Goal: Task Accomplishment & Management: Manage account settings

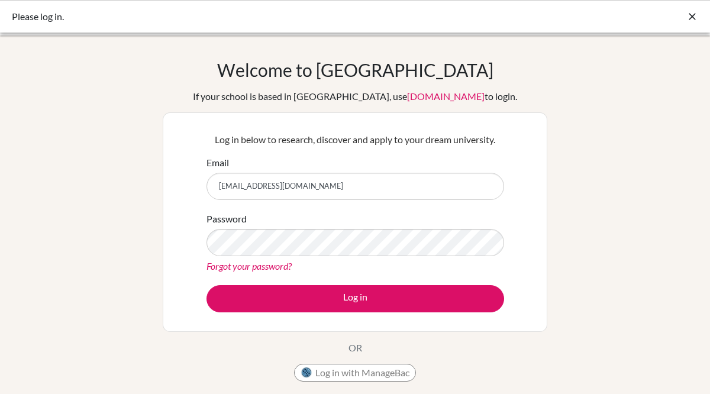
type input "[EMAIL_ADDRESS][DOMAIN_NAME]"
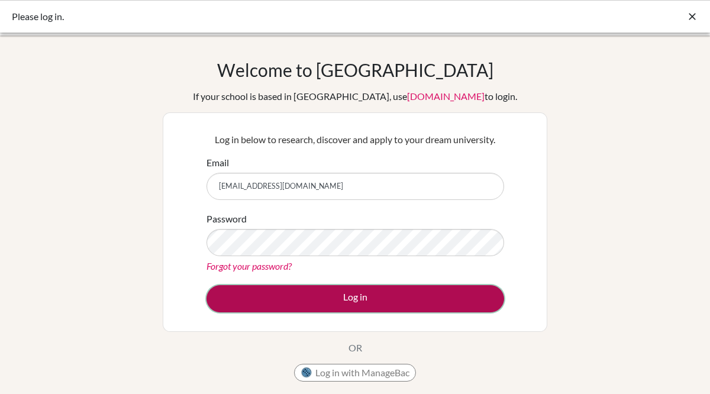
click at [302, 302] on button "Log in" at bounding box center [356, 298] width 298 height 27
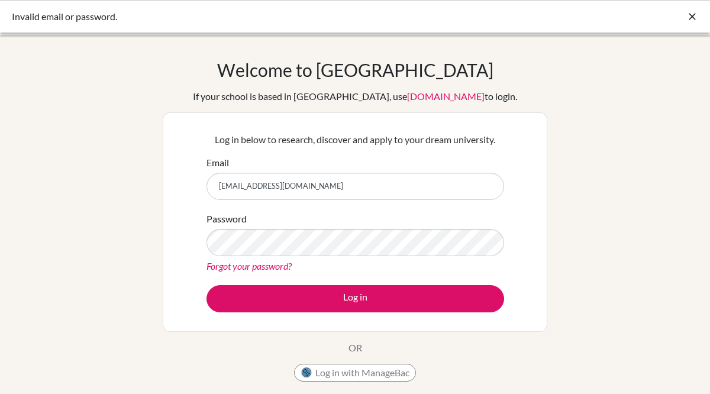
drag, startPoint x: 315, startPoint y: 185, endPoint x: 170, endPoint y: 176, distance: 145.3
click at [170, 176] on div "Log in below to research, discover and apply to your dream university. Email ar…" at bounding box center [355, 222] width 385 height 220
type input "arvin.madhava@inventureacademy.com"
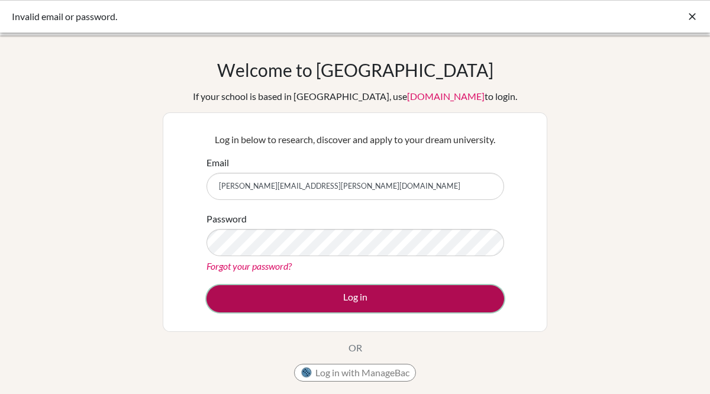
click at [305, 290] on button "Log in" at bounding box center [356, 298] width 298 height 27
